Goal: Navigation & Orientation: Find specific page/section

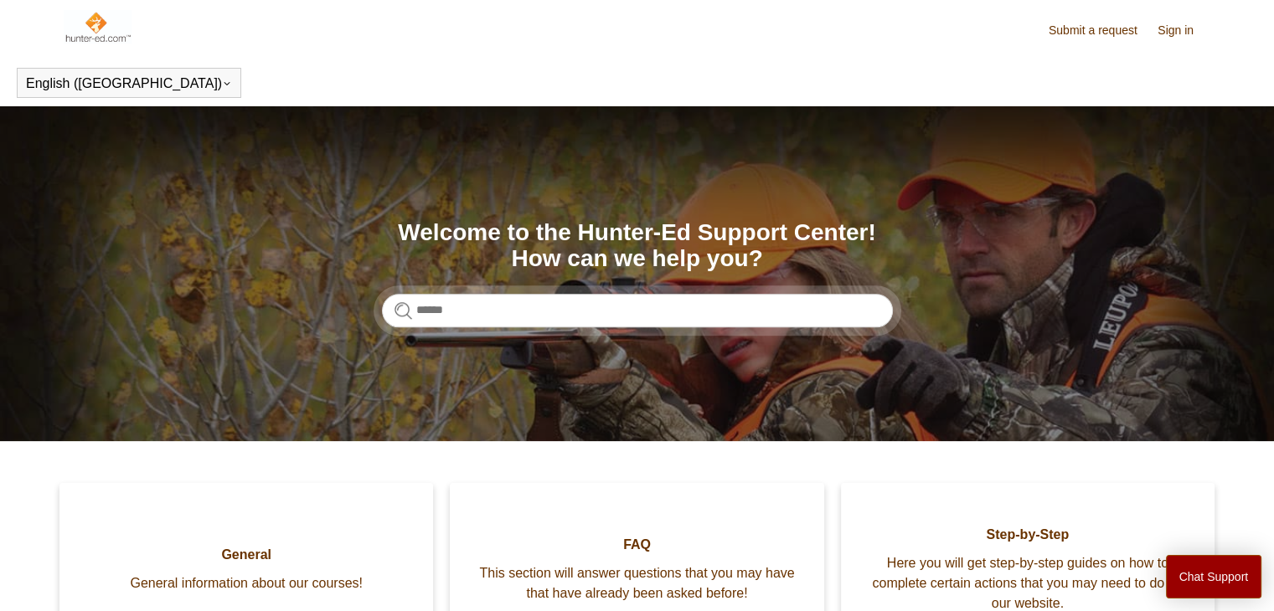
click at [636, 64] on header "English ([GEOGRAPHIC_DATA]) Español [DEMOGRAPHIC_DATA]" at bounding box center [637, 82] width 1274 height 47
click at [90, 34] on img at bounding box center [98, 27] width 68 height 34
click at [1173, 32] on link "Sign in" at bounding box center [1183, 31] width 53 height 18
click at [1154, 31] on div "Submit a request Sign in" at bounding box center [1130, 30] width 162 height 20
click at [1174, 34] on link "Sign in" at bounding box center [1183, 31] width 53 height 18
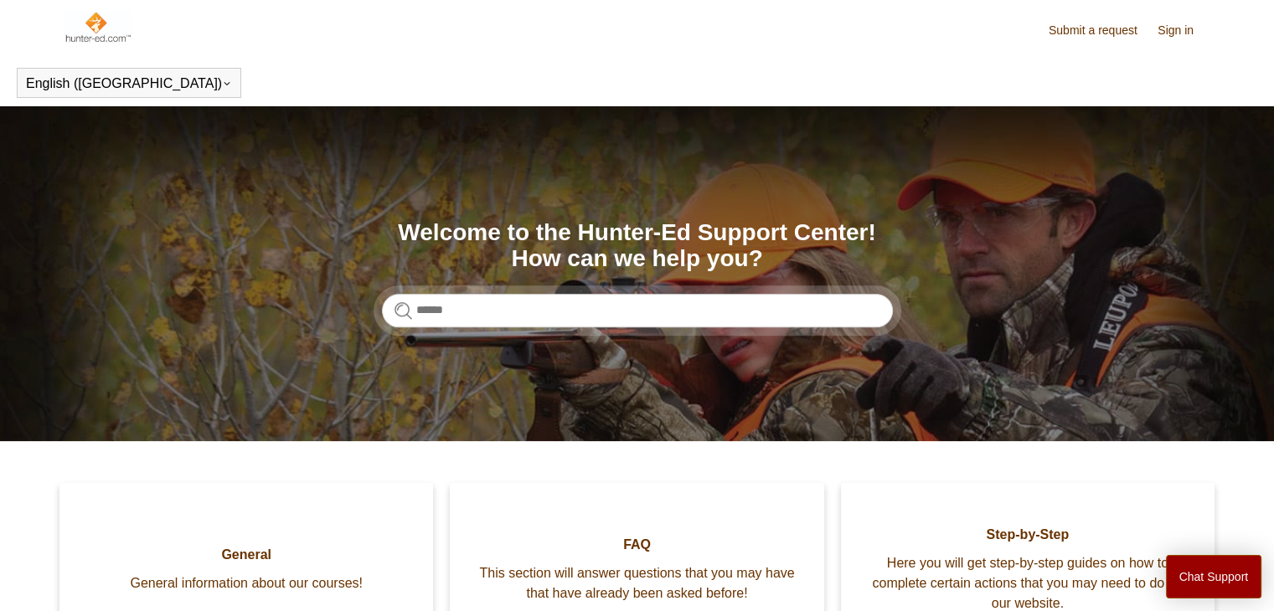
click at [108, 29] on img at bounding box center [98, 27] width 68 height 34
